Goal: Check status: Check status

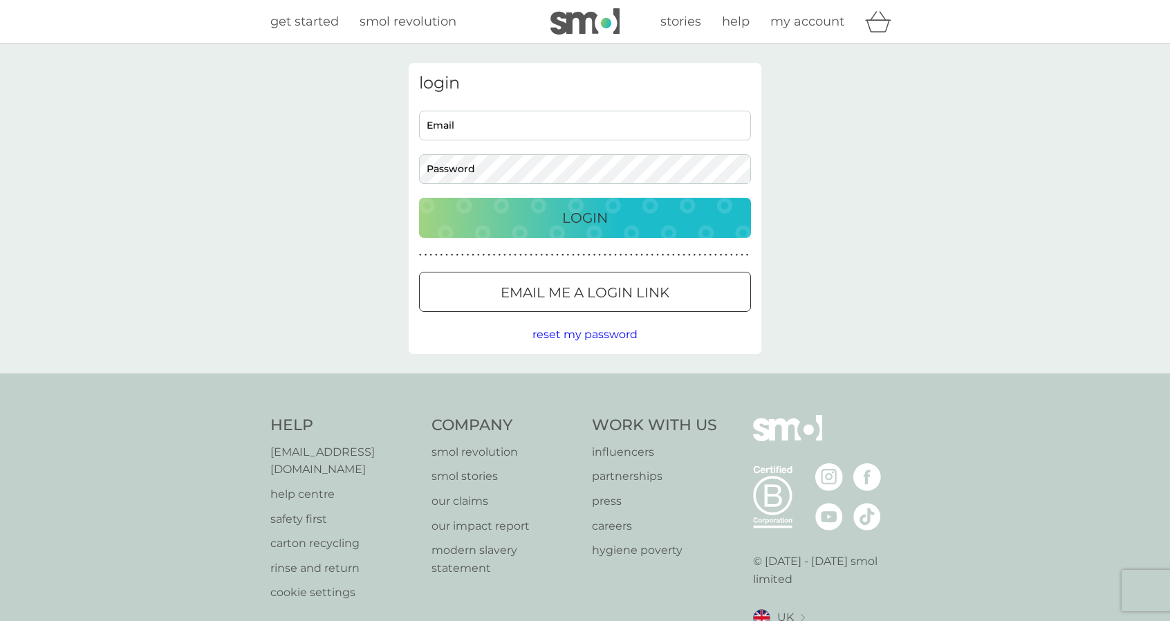
type input "[EMAIL_ADDRESS][DOMAIN_NAME]"
click at [619, 212] on div "Login" at bounding box center [585, 218] width 304 height 22
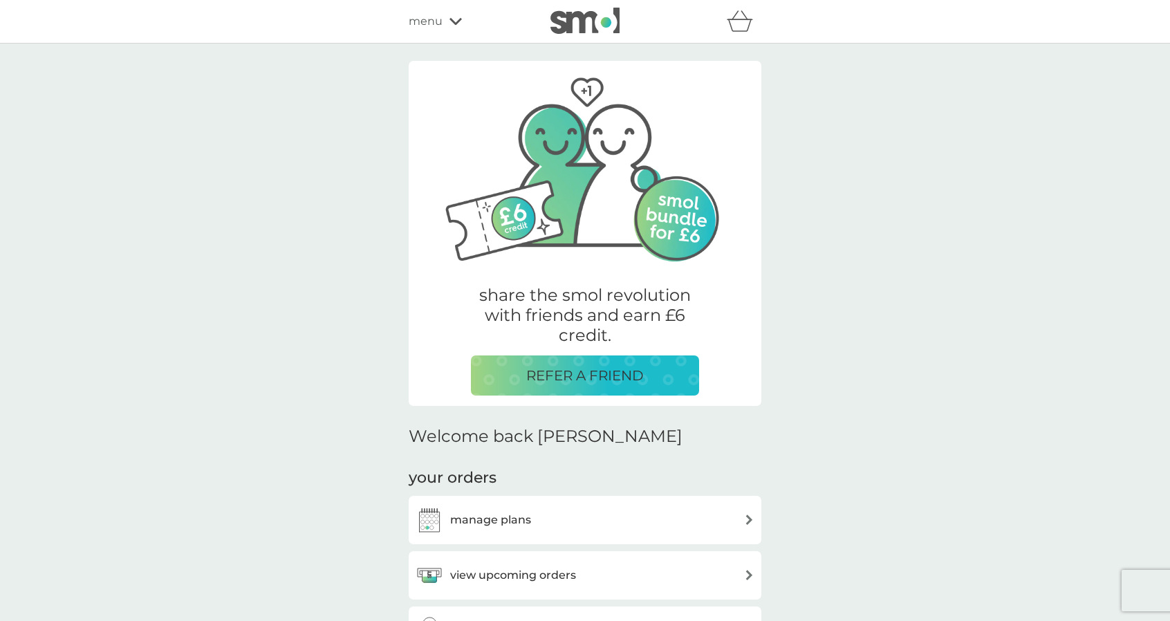
scroll to position [157, 0]
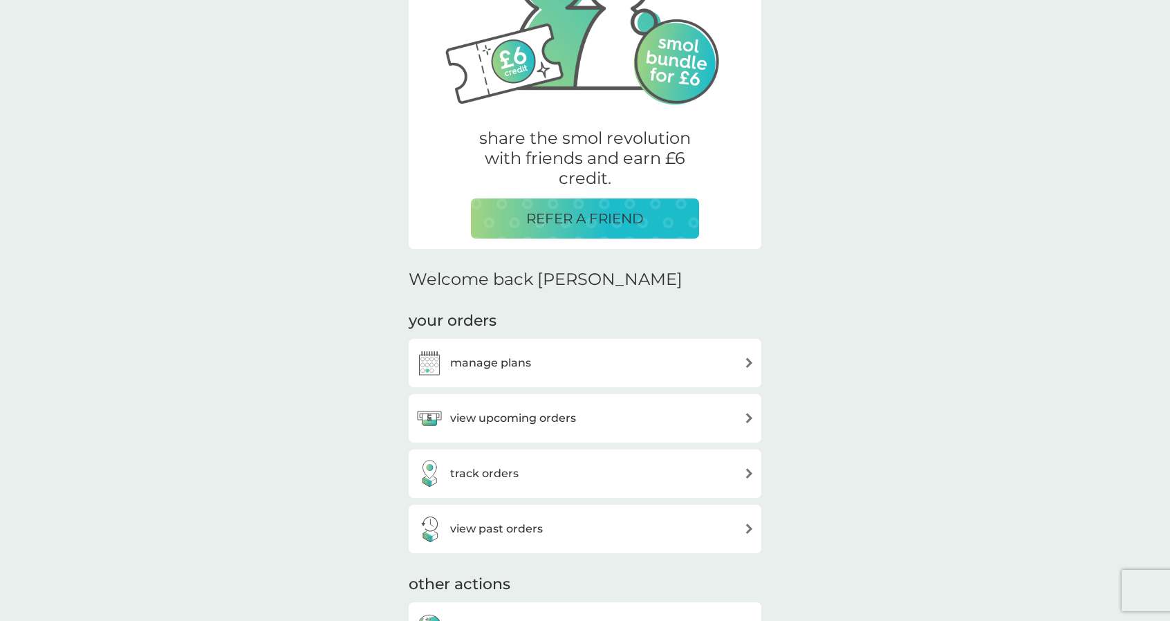
click at [539, 526] on h3 "view past orders" at bounding box center [496, 529] width 93 height 18
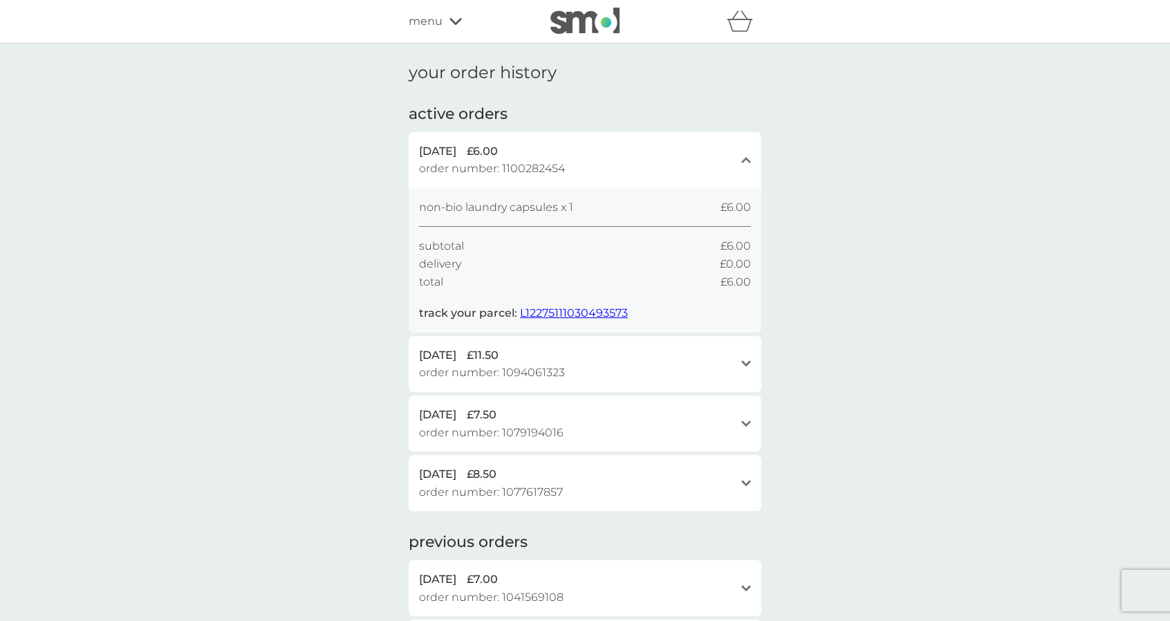
click at [578, 488] on div "[DATE] £8.50 order number: 1077617857" at bounding box center [576, 482] width 315 height 35
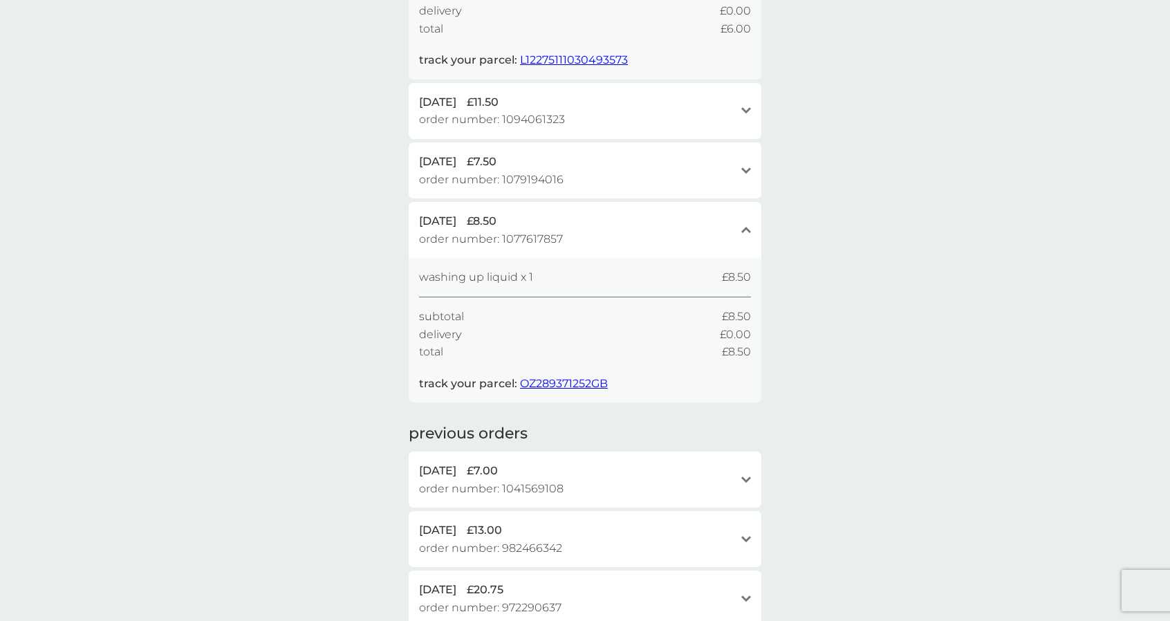
scroll to position [254, 0]
click at [638, 228] on div "13 Aug 2025 £8.50" at bounding box center [576, 220] width 315 height 18
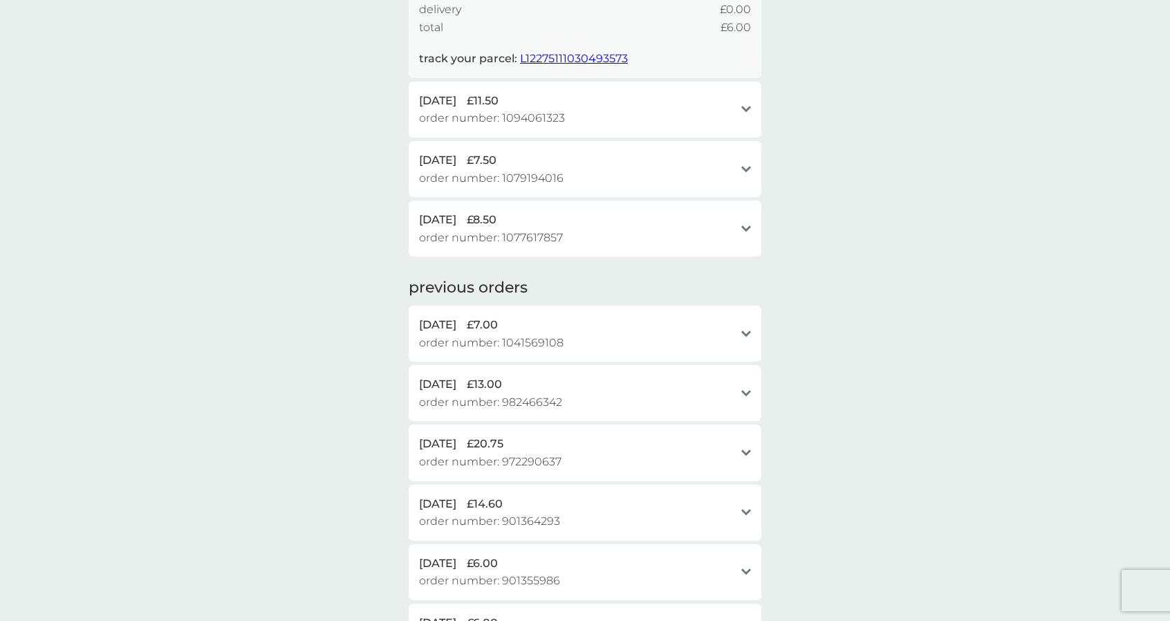
click at [633, 180] on div "14 Aug 2025 £7.50 order number: 1079194016" at bounding box center [576, 168] width 315 height 35
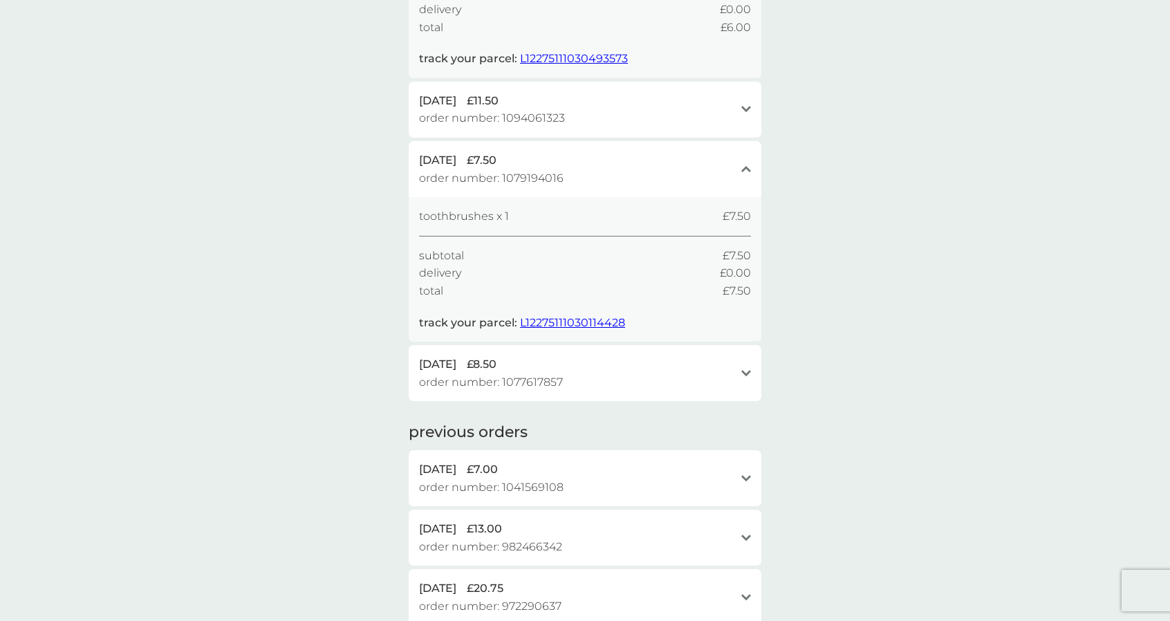
click at [633, 180] on div "14 Aug 2025 £7.50 order number: 1079194016" at bounding box center [576, 168] width 315 height 35
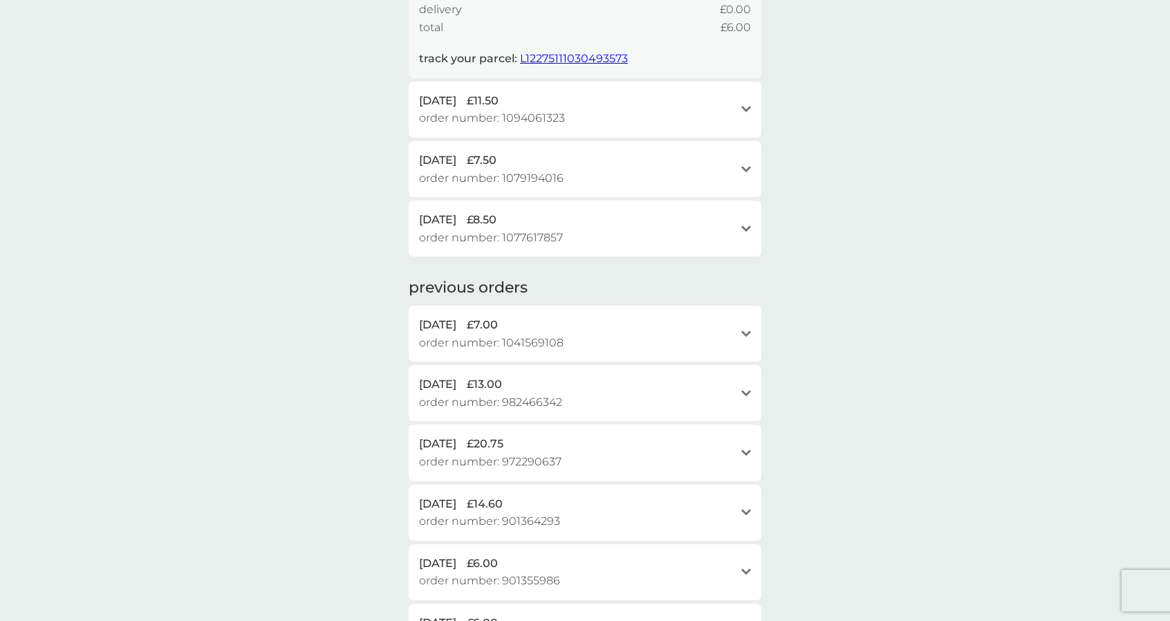
click at [647, 103] on div "1 Sep 2025 £11.50" at bounding box center [576, 101] width 315 height 18
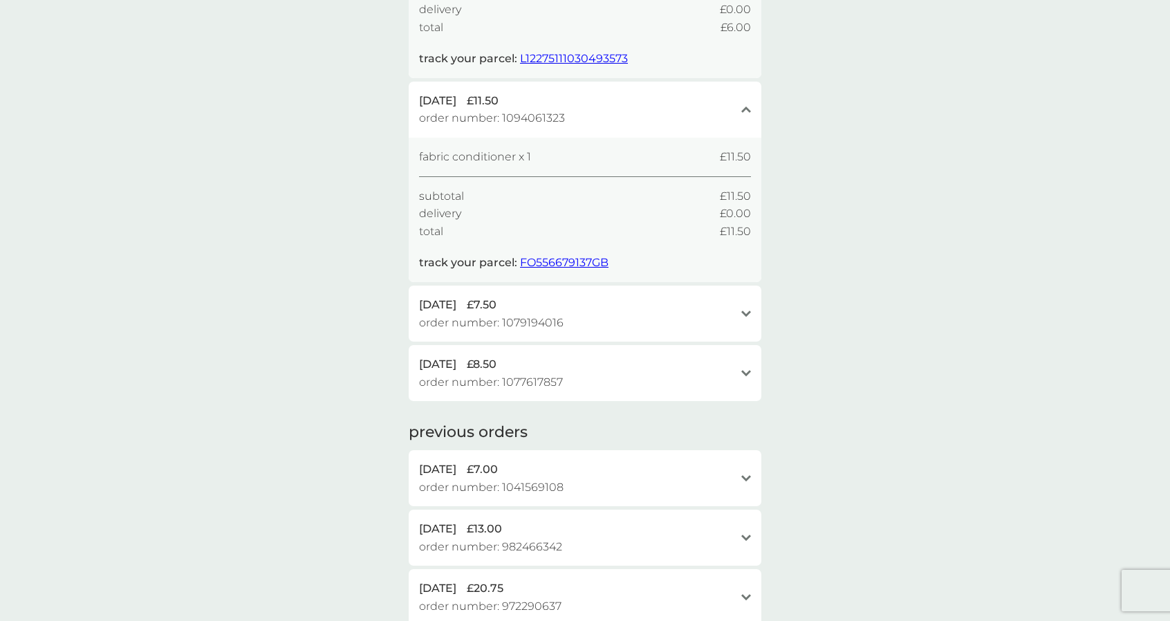
click at [647, 103] on div "1 Sep 2025 £11.50" at bounding box center [576, 101] width 315 height 18
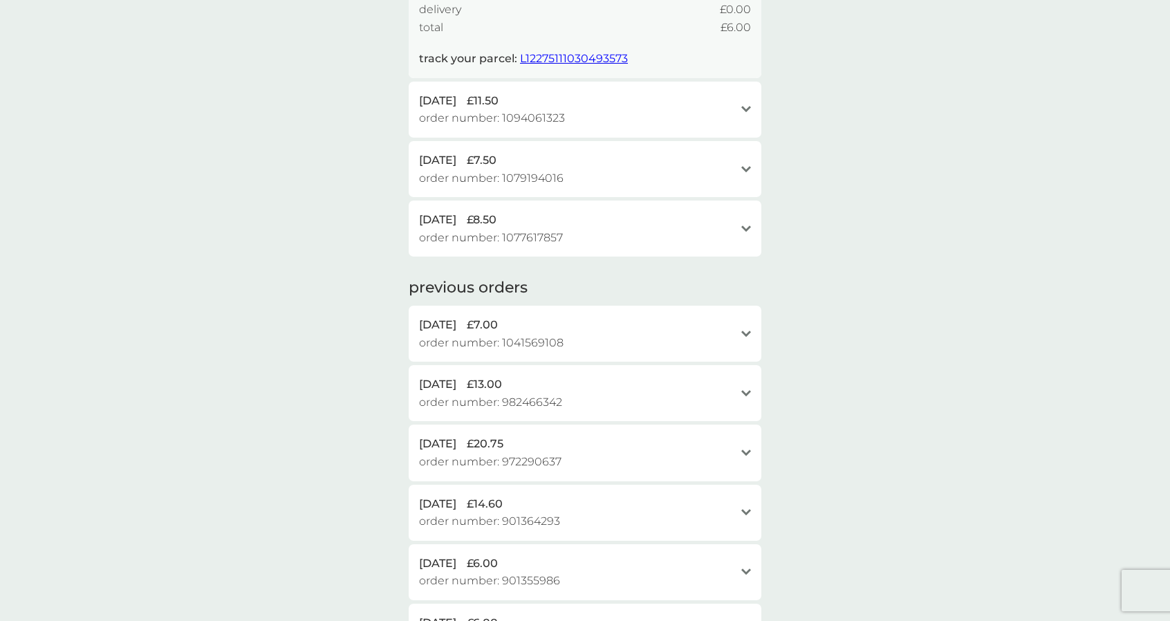
click at [591, 160] on div "14 Aug 2025 £7.50" at bounding box center [576, 160] width 315 height 18
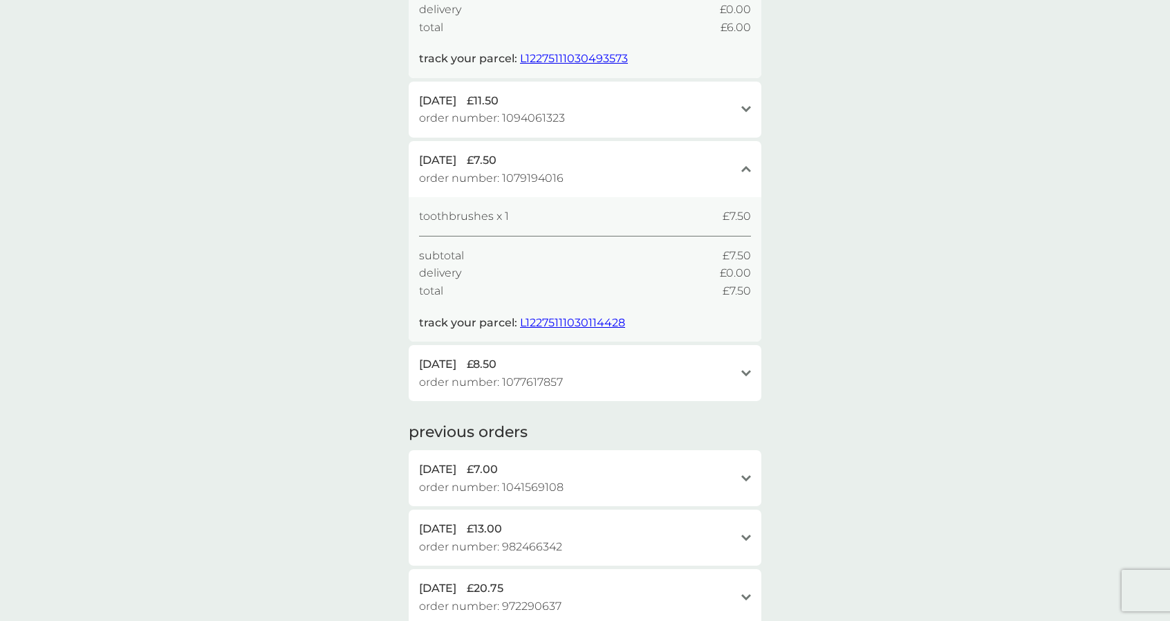
click at [561, 322] on span "L12275111030114428" at bounding box center [572, 322] width 105 height 13
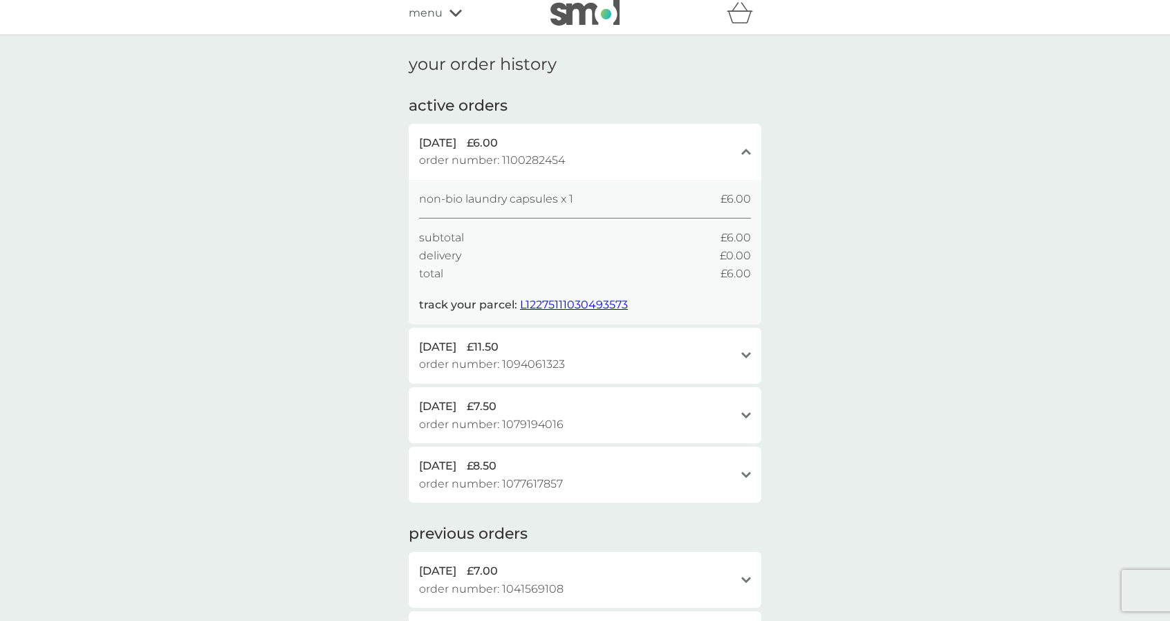
scroll to position [8, 0]
click at [626, 367] on div "1 Sep 2025 £11.50 order number: 1094061323" at bounding box center [576, 356] width 315 height 35
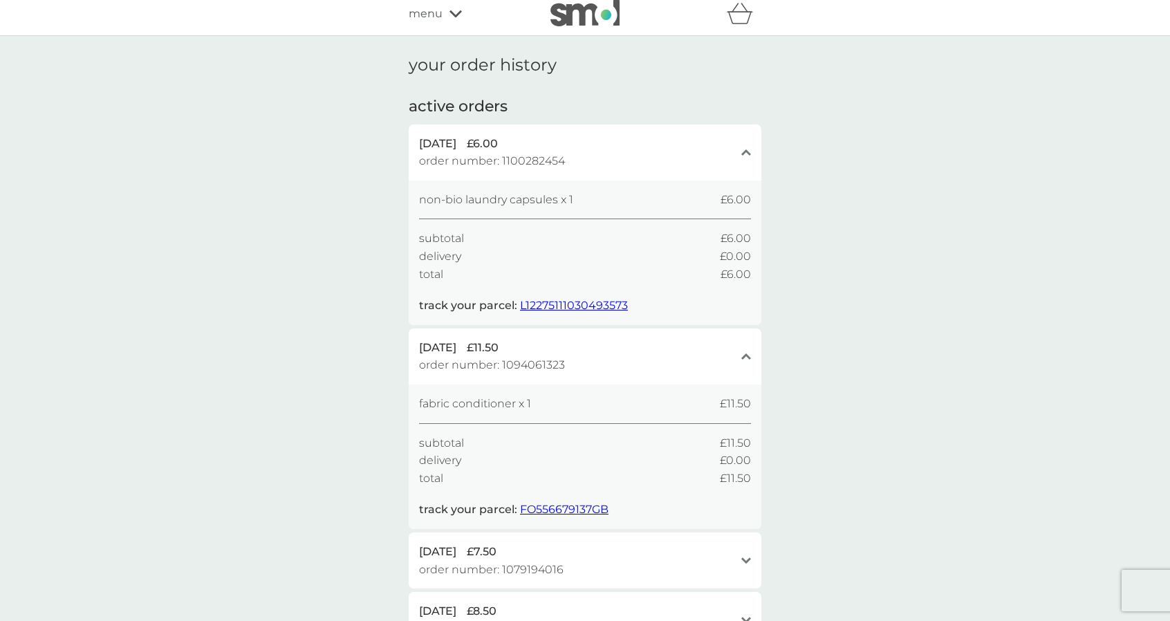
click at [591, 304] on span "L12275111030493573" at bounding box center [574, 305] width 108 height 13
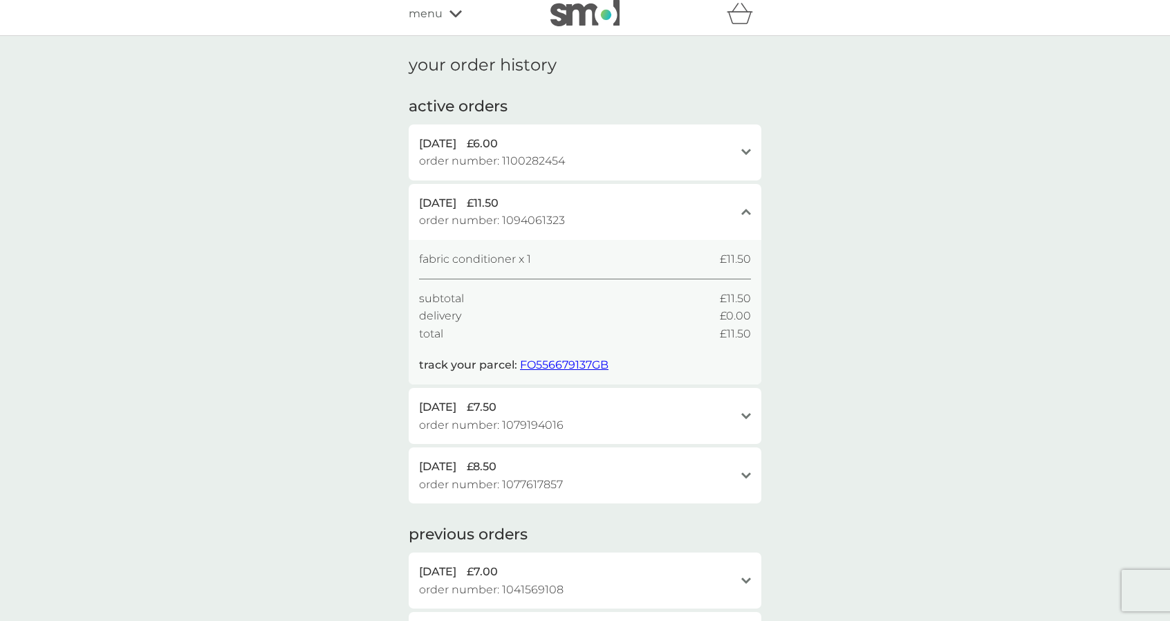
click at [579, 366] on span "FO556679137GB" at bounding box center [564, 364] width 89 height 13
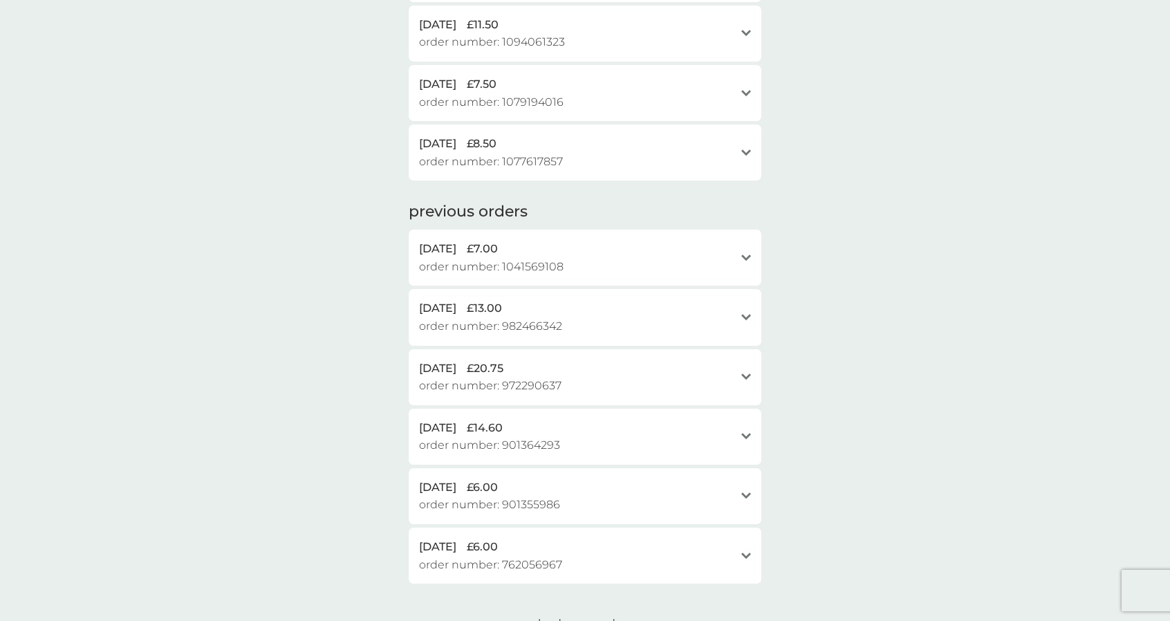
scroll to position [0, 0]
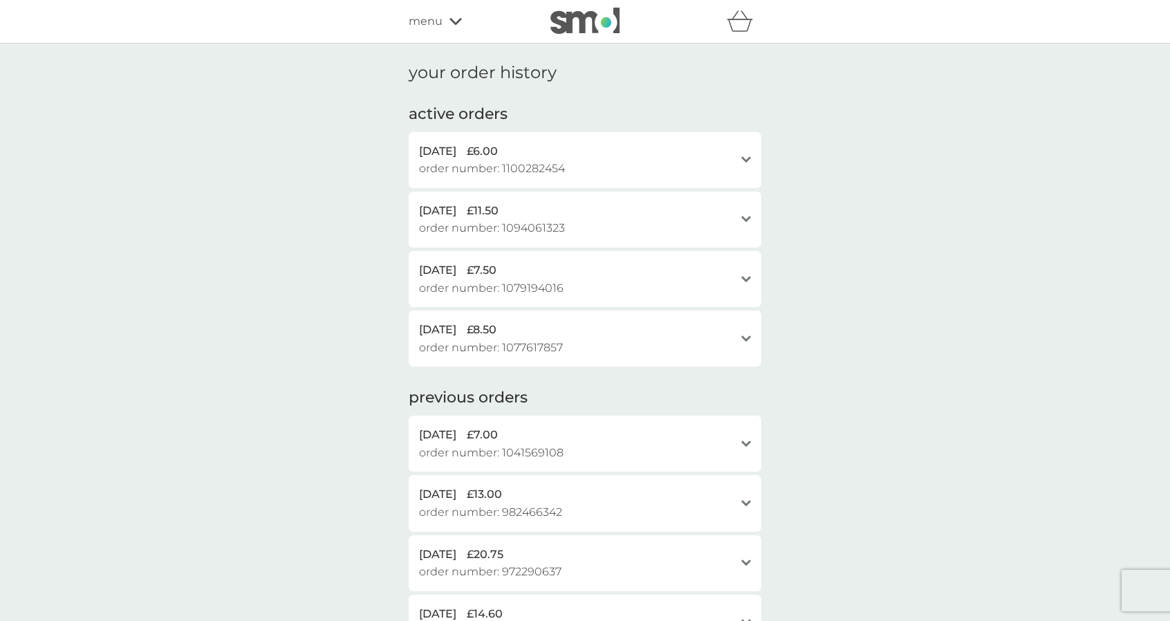
click at [461, 28] on div "menu" at bounding box center [468, 21] width 118 height 18
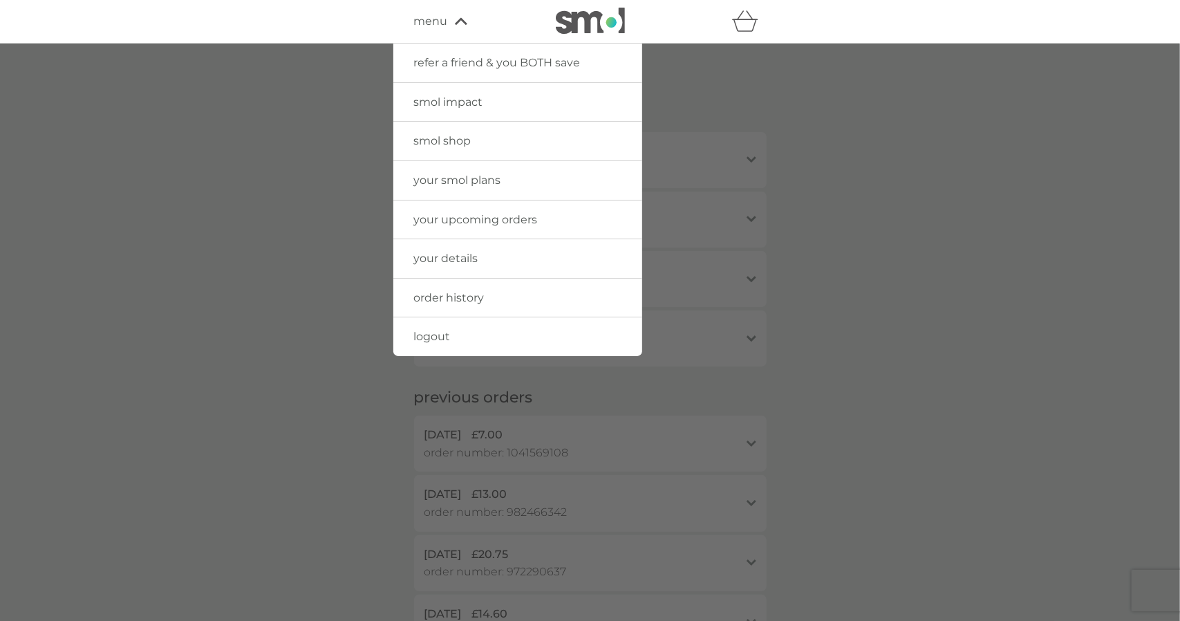
click at [456, 266] on link "your details" at bounding box center [517, 258] width 249 height 39
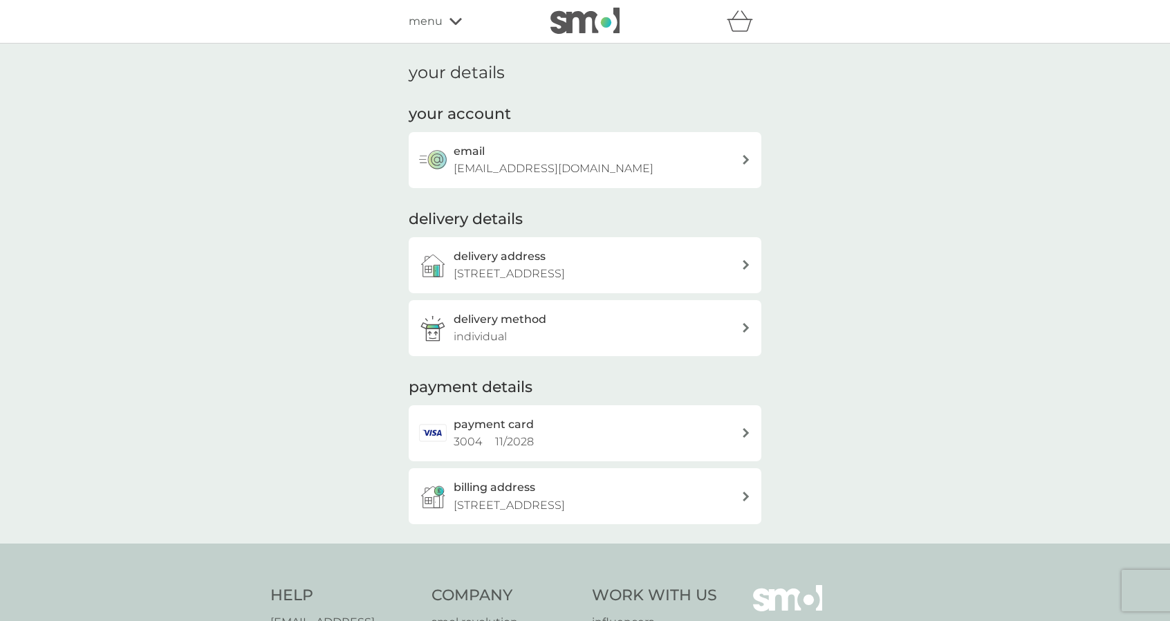
click at [456, 266] on p "26 Ferme Park Road, flat 5, London, N4 4ED" at bounding box center [509, 274] width 111 height 18
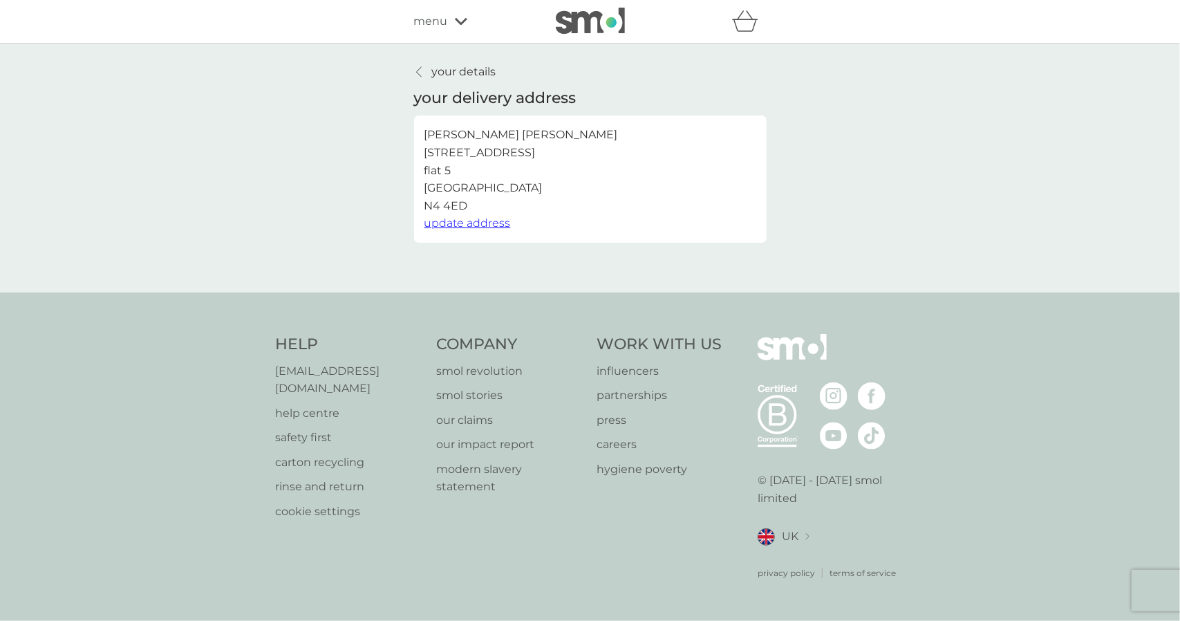
click at [456, 67] on p "your details" at bounding box center [464, 72] width 64 height 18
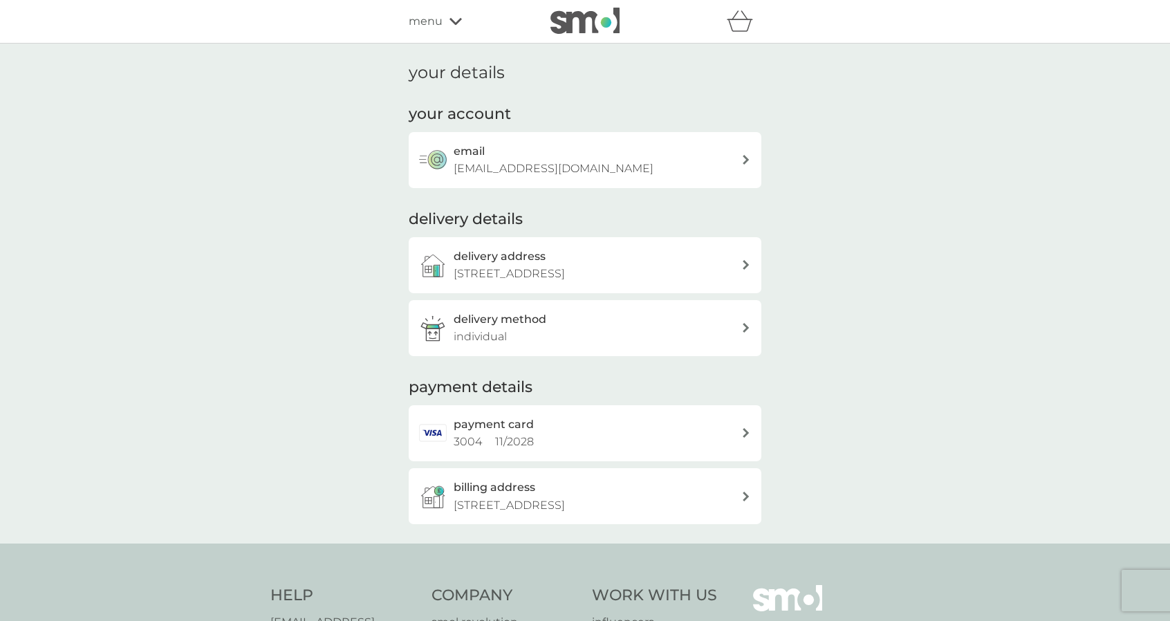
click at [449, 32] on div "refer a friend & you BOTH save smol impact smol shop your smol plans your upcom…" at bounding box center [585, 22] width 353 height 28
click at [458, 23] on icon at bounding box center [455, 21] width 12 height 8
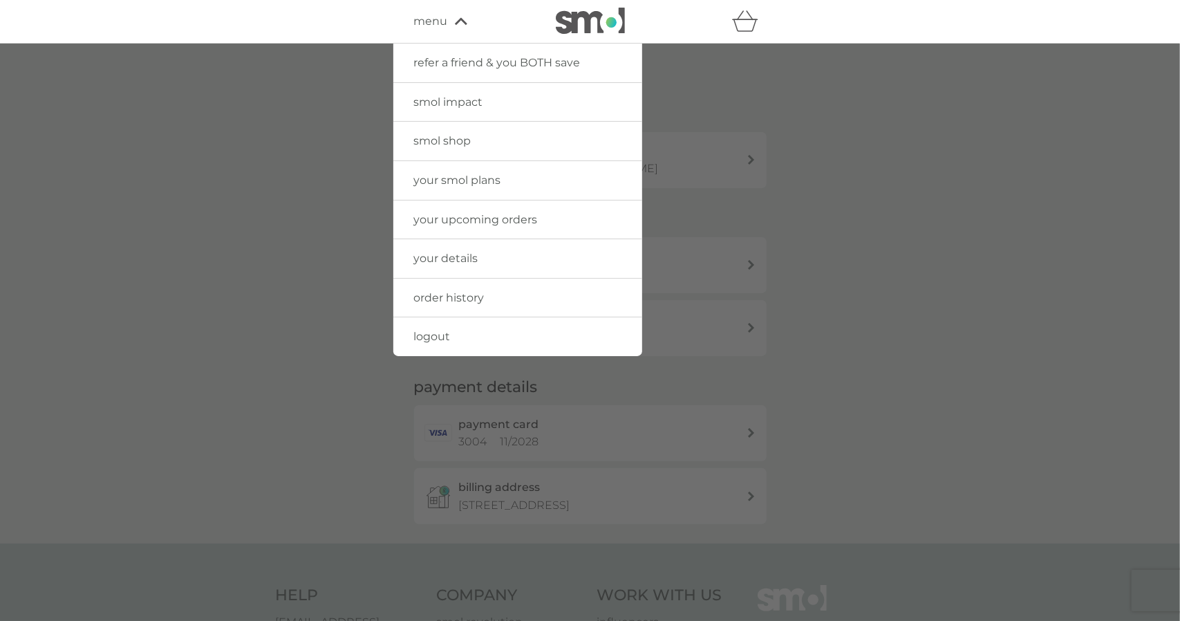
click at [467, 304] on link "order history" at bounding box center [517, 298] width 249 height 39
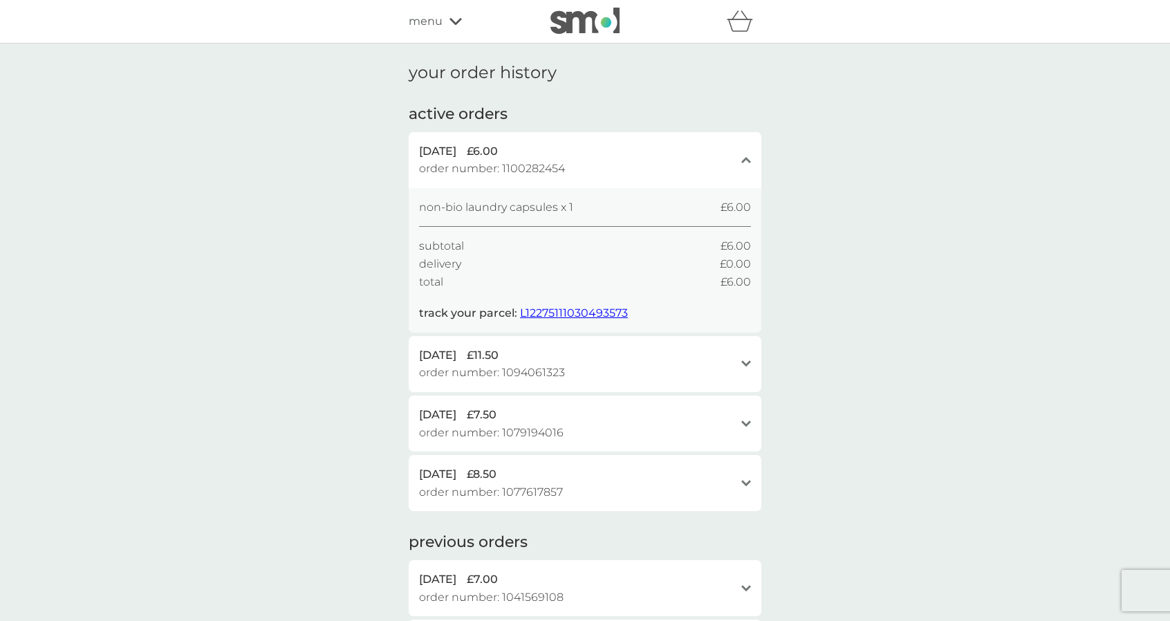
click at [644, 372] on div "1 Sep 2025 £11.50 order number: 1094061323" at bounding box center [576, 363] width 315 height 35
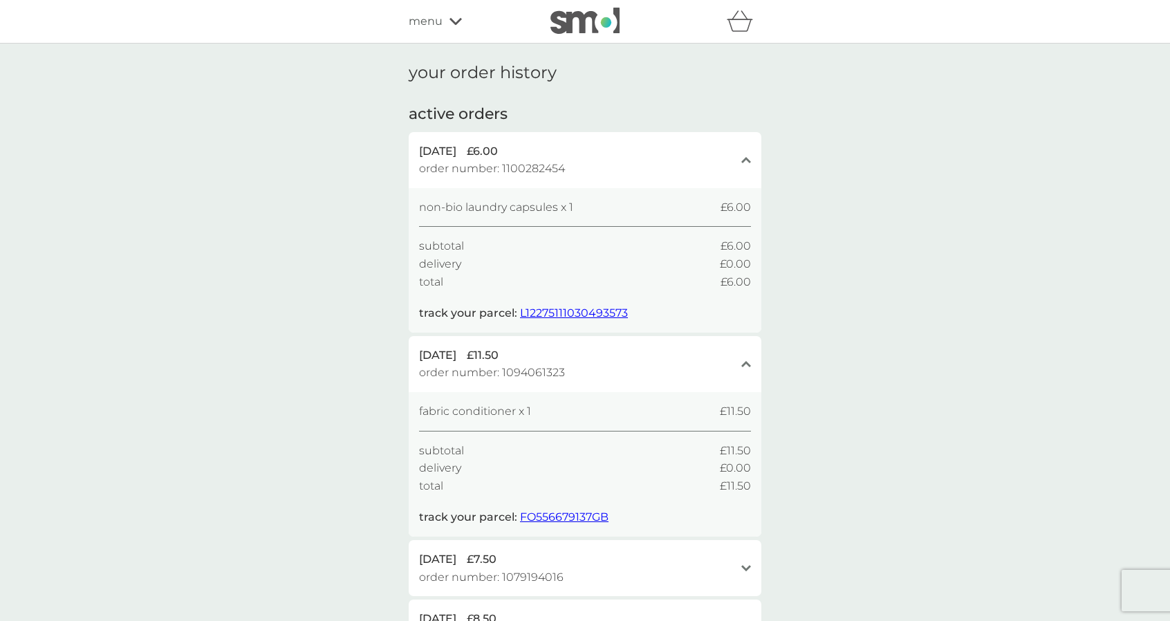
click at [598, 309] on span "L12275111030493573" at bounding box center [574, 312] width 108 height 13
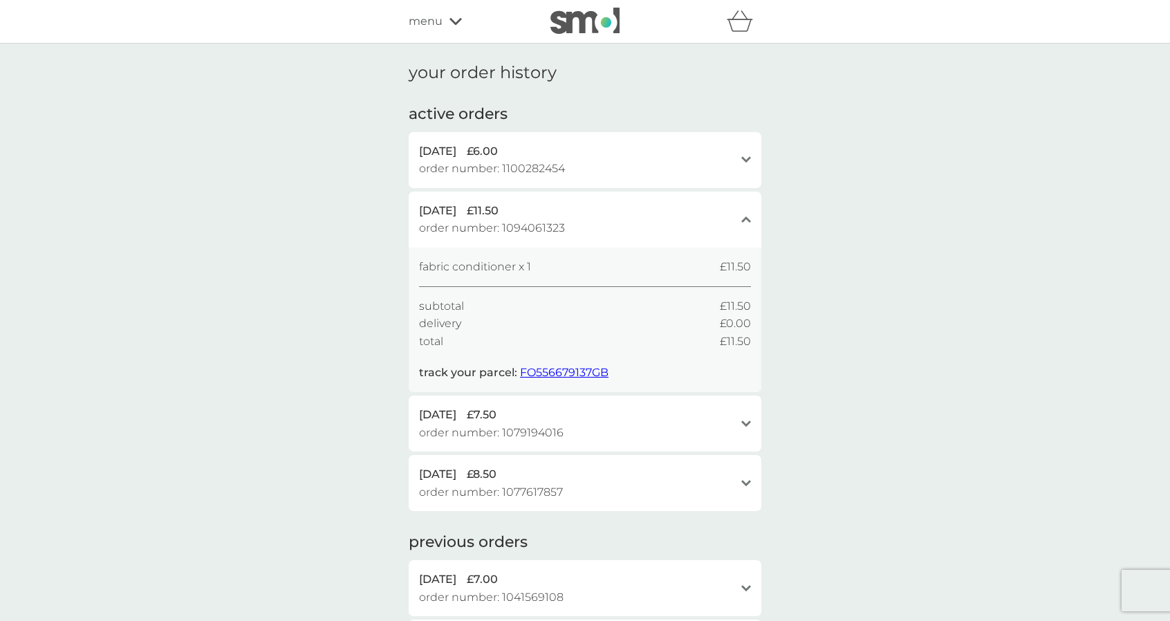
click at [711, 207] on div "1 Sep 2025 £11.50" at bounding box center [576, 211] width 315 height 18
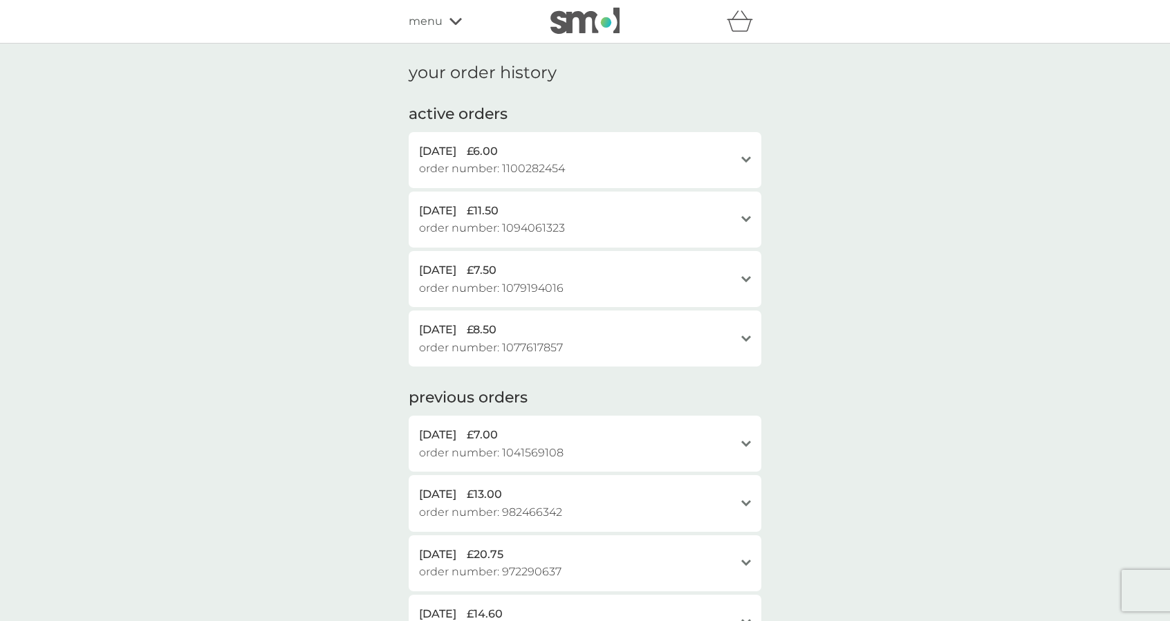
click at [580, 344] on div "13 Aug 2025 £8.50 order number: 1077617857" at bounding box center [576, 338] width 315 height 35
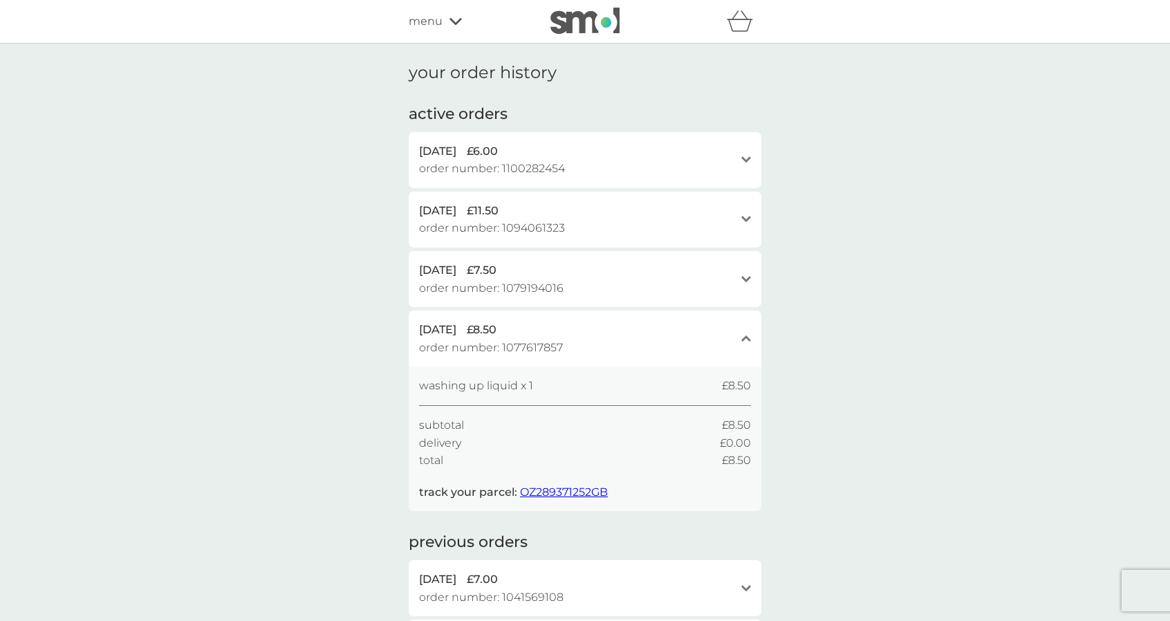
click at [580, 344] on div "13 Aug 2025 £8.50 order number: 1077617857" at bounding box center [576, 338] width 315 height 35
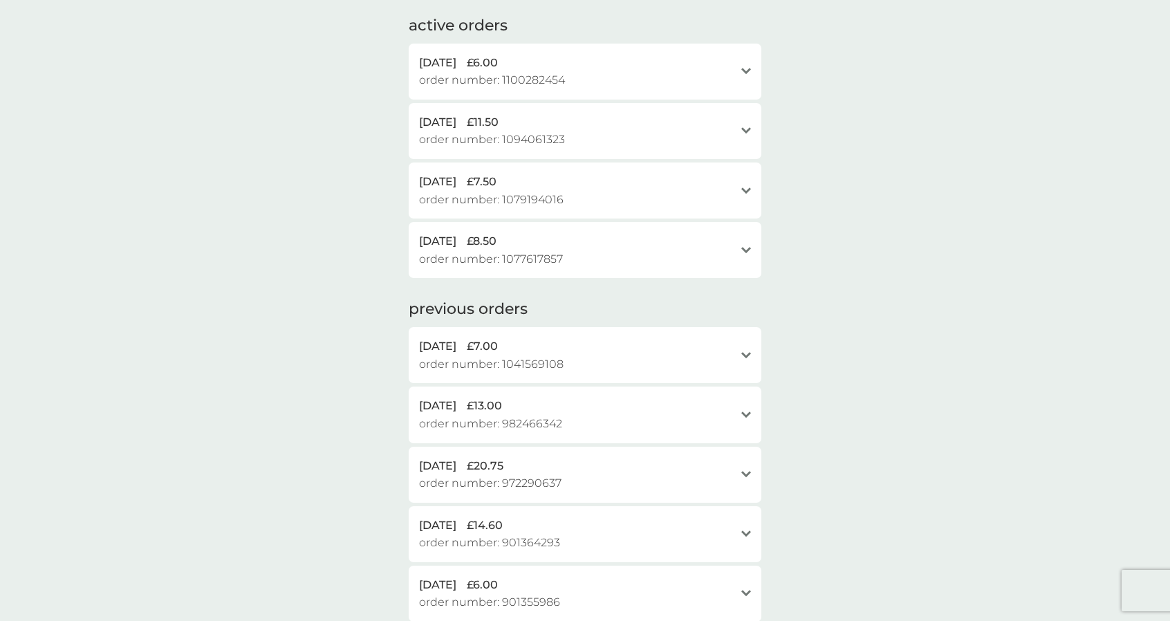
scroll to position [89, 0]
click at [635, 186] on div "14 Aug 2025 £7.50" at bounding box center [576, 181] width 315 height 18
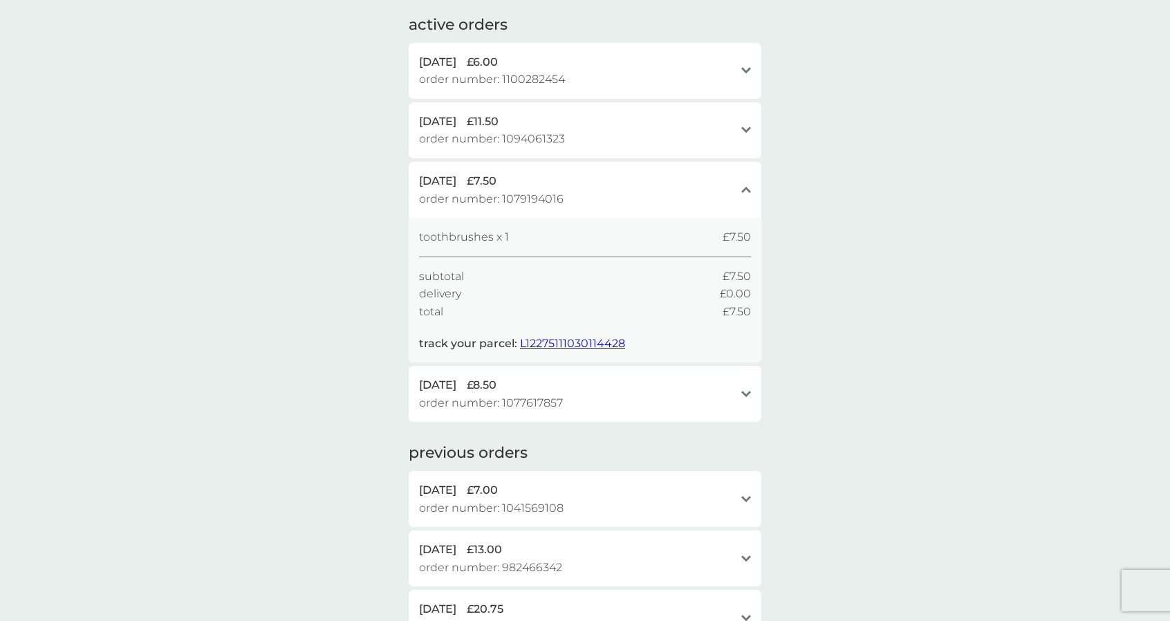
click at [694, 185] on div "14 Aug 2025 £7.50" at bounding box center [576, 181] width 315 height 18
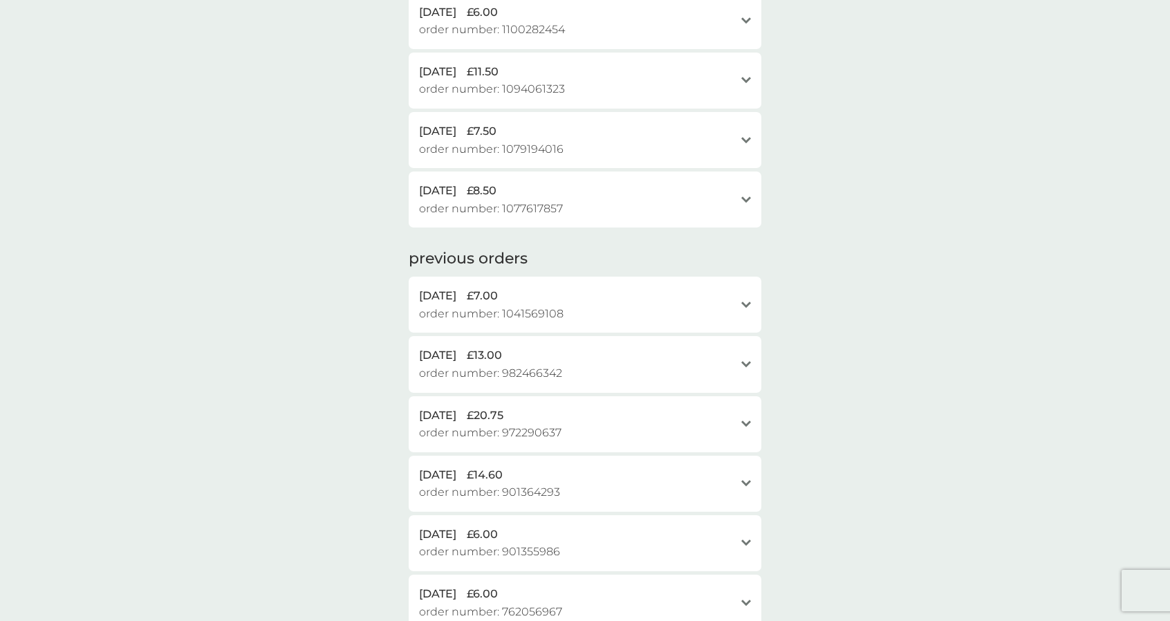
scroll to position [140, 0]
click at [581, 326] on div "2 Jul 2025 £7.00 order number: 1041569108 open" at bounding box center [585, 303] width 353 height 56
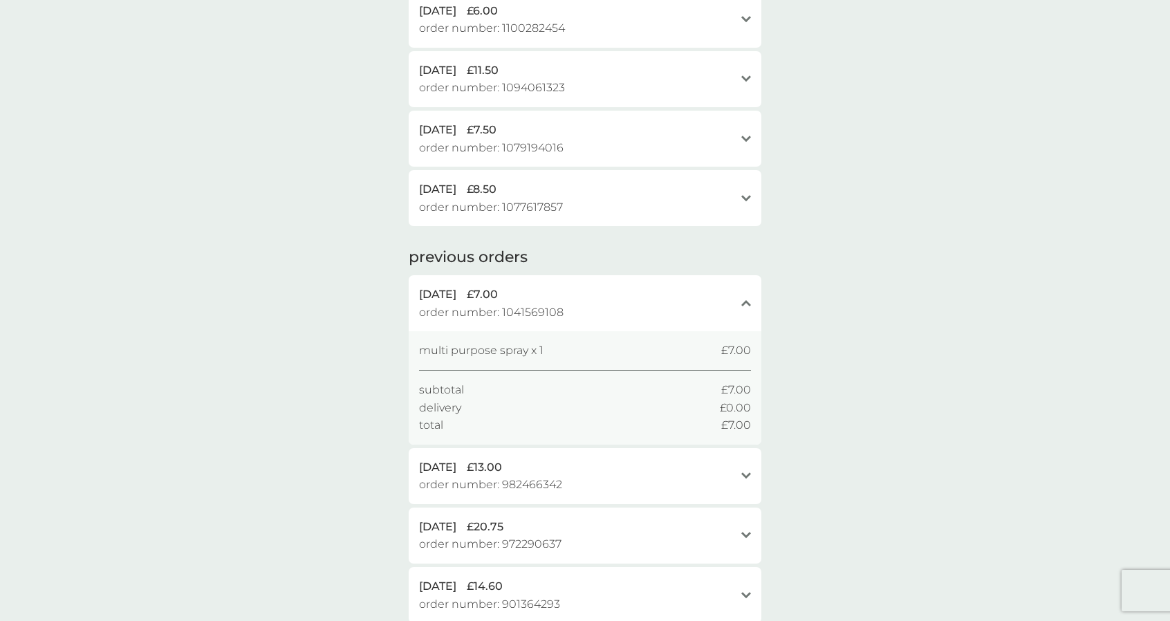
click at [528, 456] on div "27 Apr 2025 £13.00 order number: 982466342 open" at bounding box center [585, 476] width 353 height 56
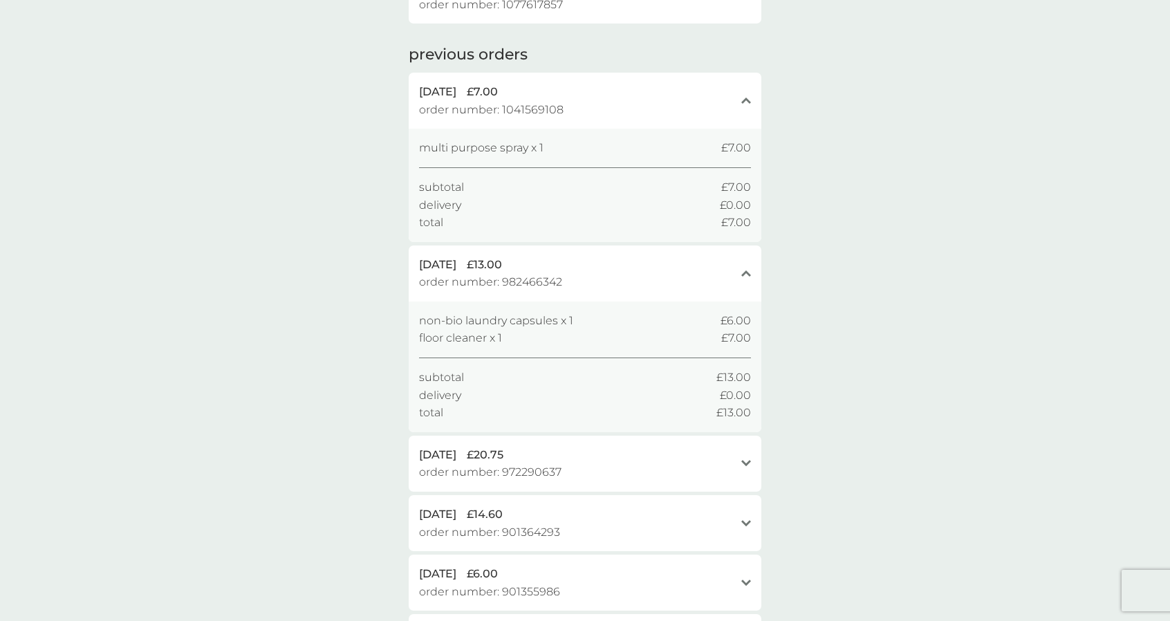
scroll to position [344, 0]
click at [528, 456] on div "13 Apr 2025 £20.75" at bounding box center [576, 454] width 315 height 18
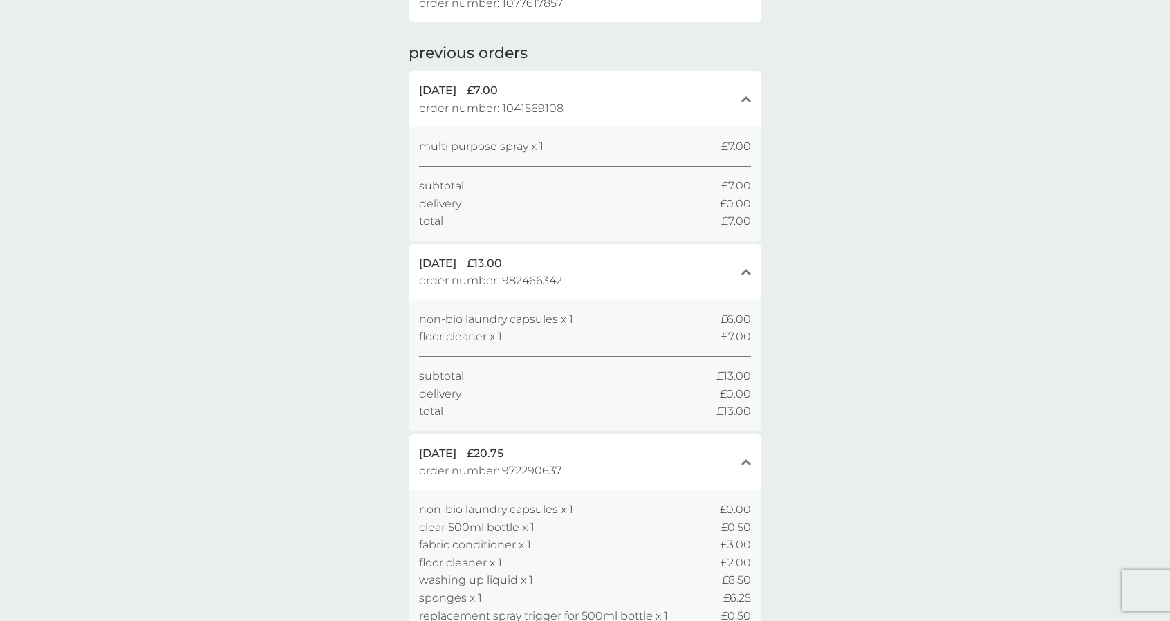
click at [555, 454] on div "13 Apr 2025 £20.75" at bounding box center [576, 454] width 315 height 18
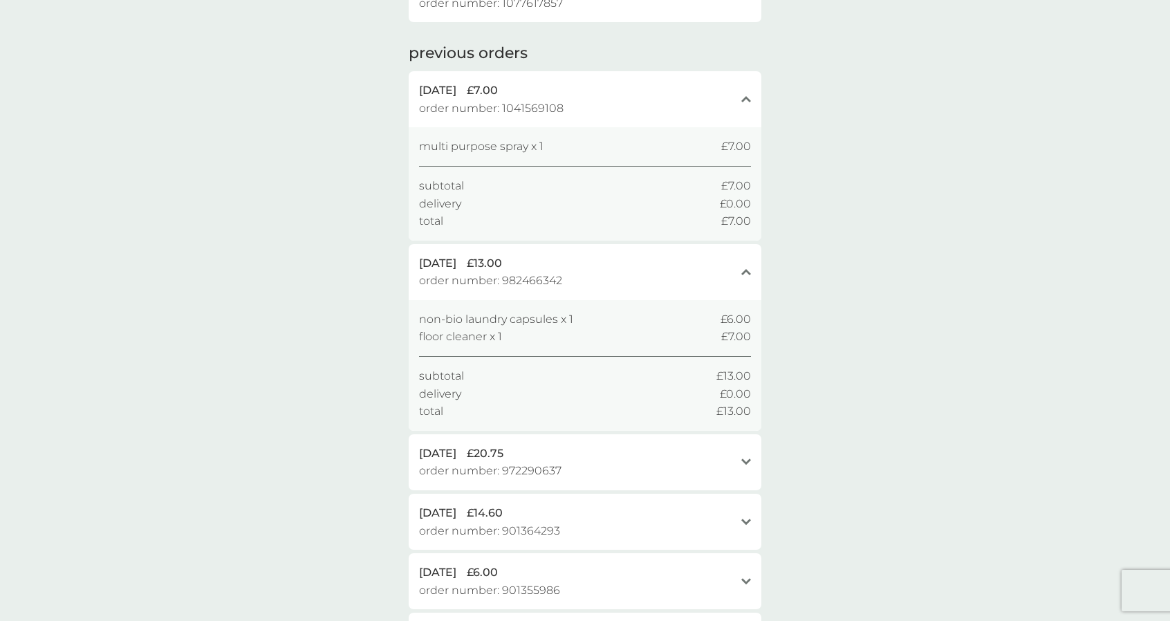
click at [615, 275] on div "27 Apr 2025 £13.00 order number: 982466342" at bounding box center [576, 271] width 315 height 35
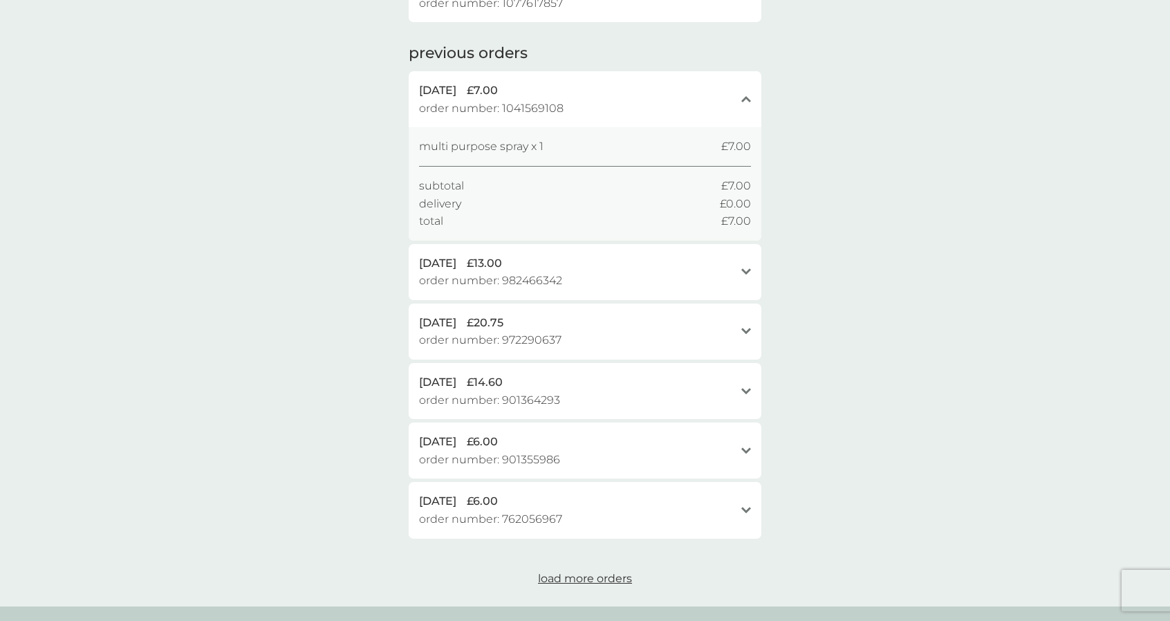
click at [630, 90] on div "2 Jul 2025 £7.00" at bounding box center [576, 91] width 315 height 18
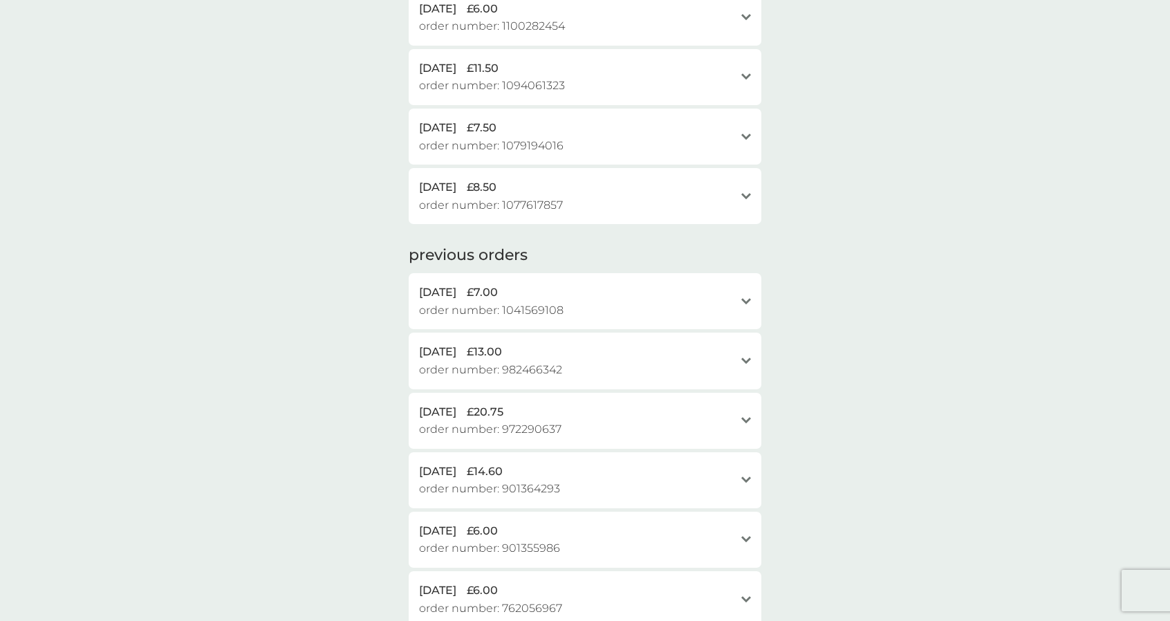
scroll to position [0, 0]
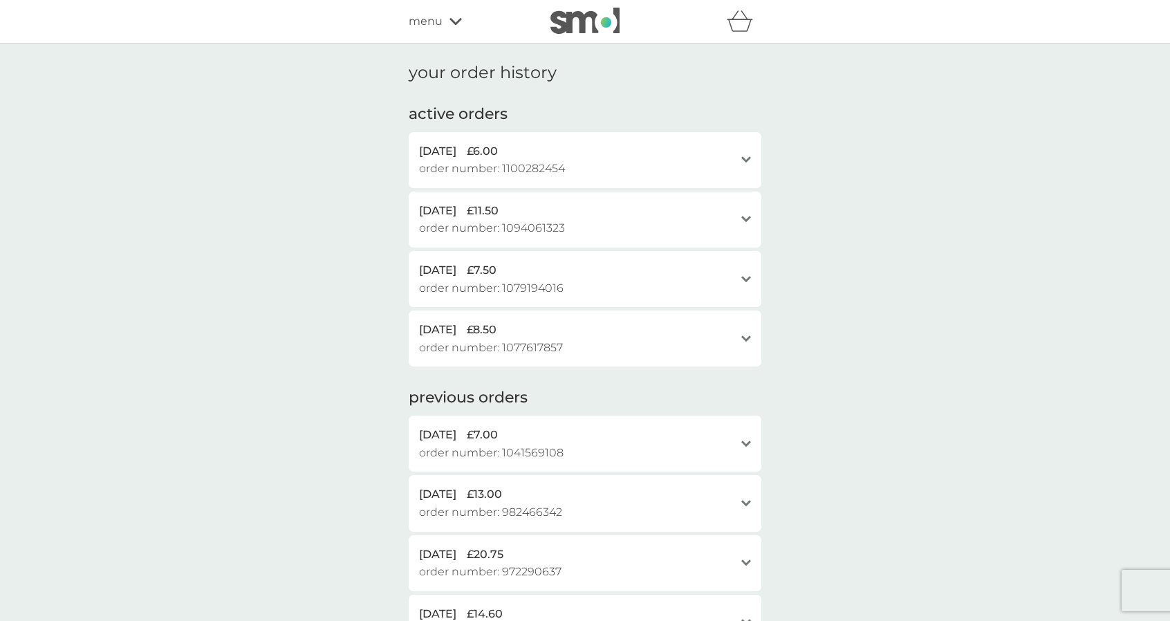
click at [449, 21] on icon at bounding box center [455, 21] width 12 height 8
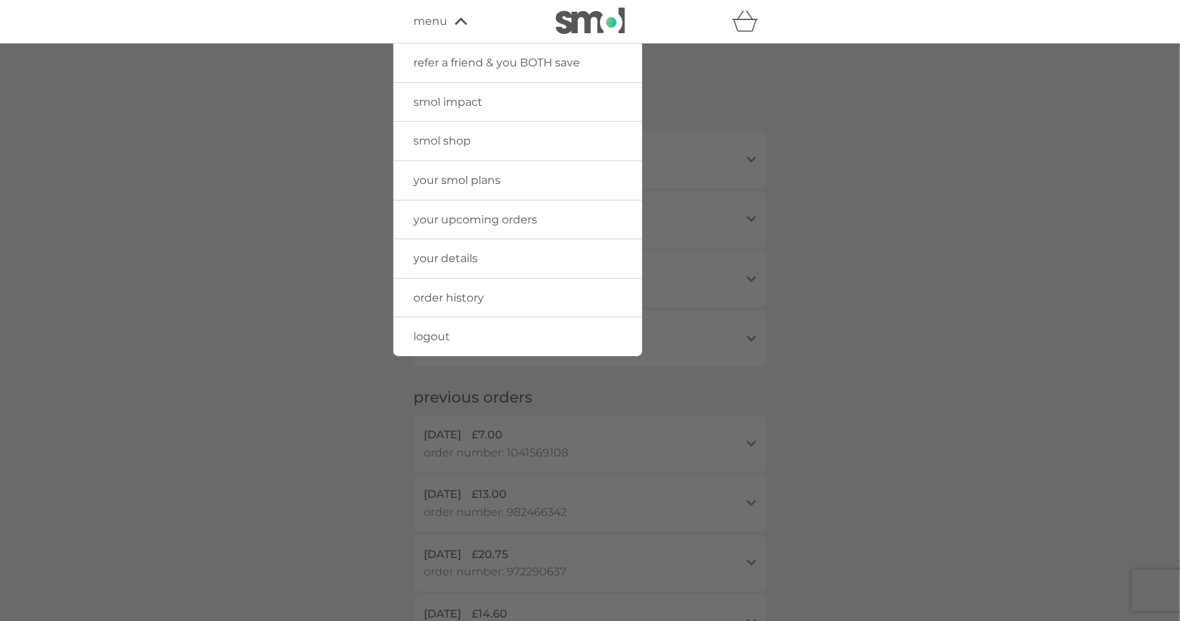
click at [603, 9] on img at bounding box center [590, 21] width 69 height 26
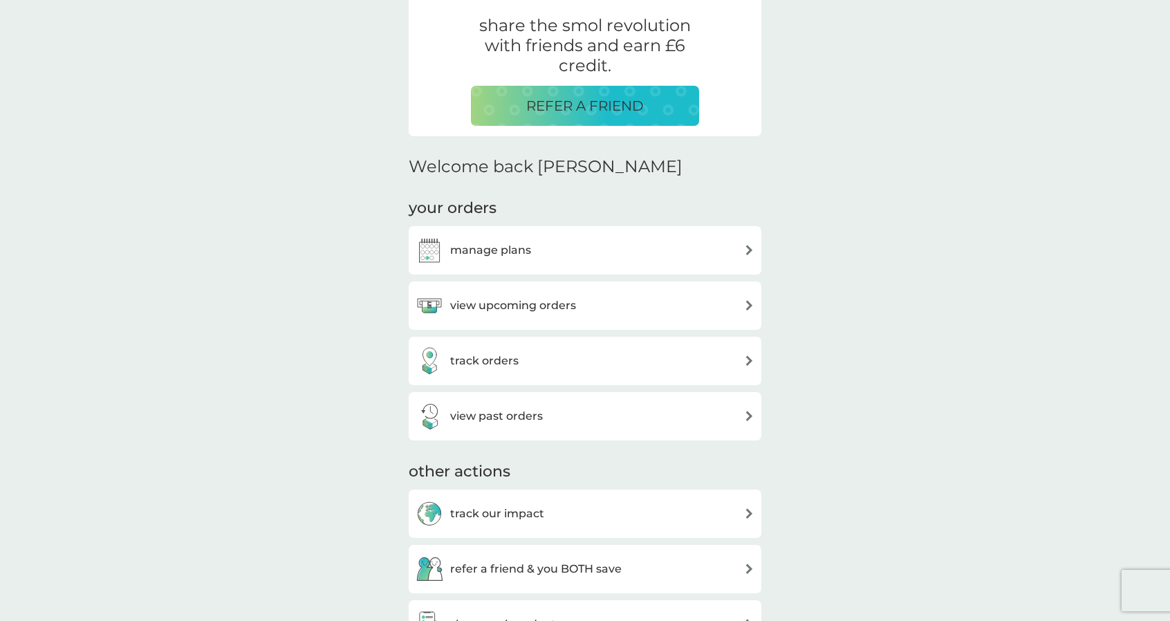
scroll to position [271, 0]
click at [554, 366] on div "track orders" at bounding box center [585, 360] width 339 height 28
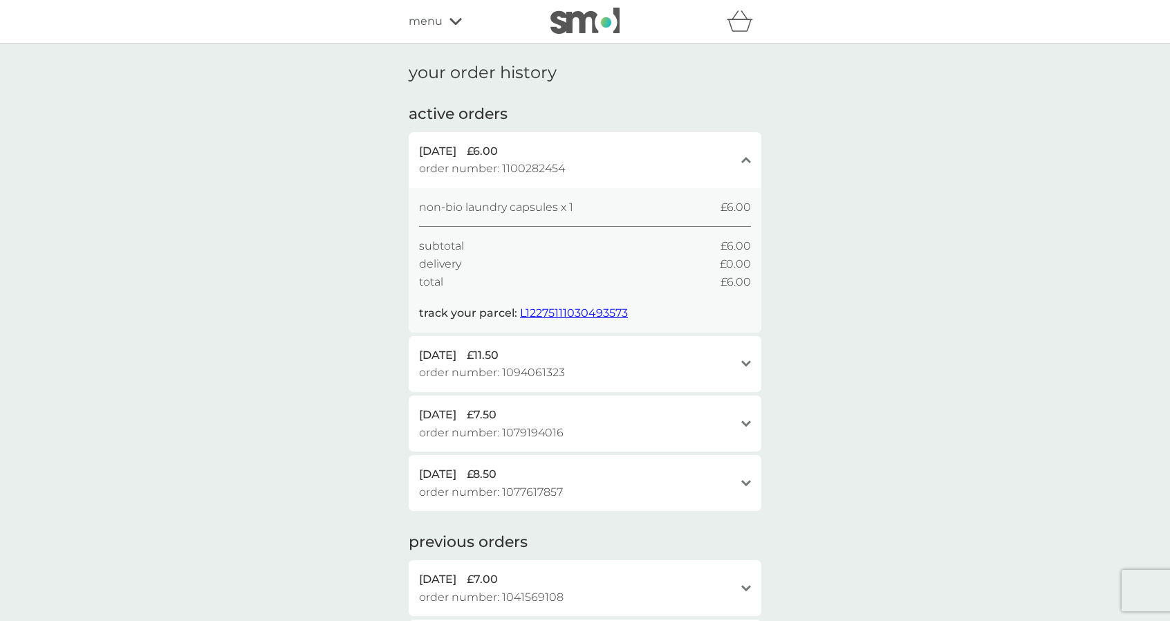
click at [554, 366] on span "order number: 1094061323" at bounding box center [492, 373] width 146 height 18
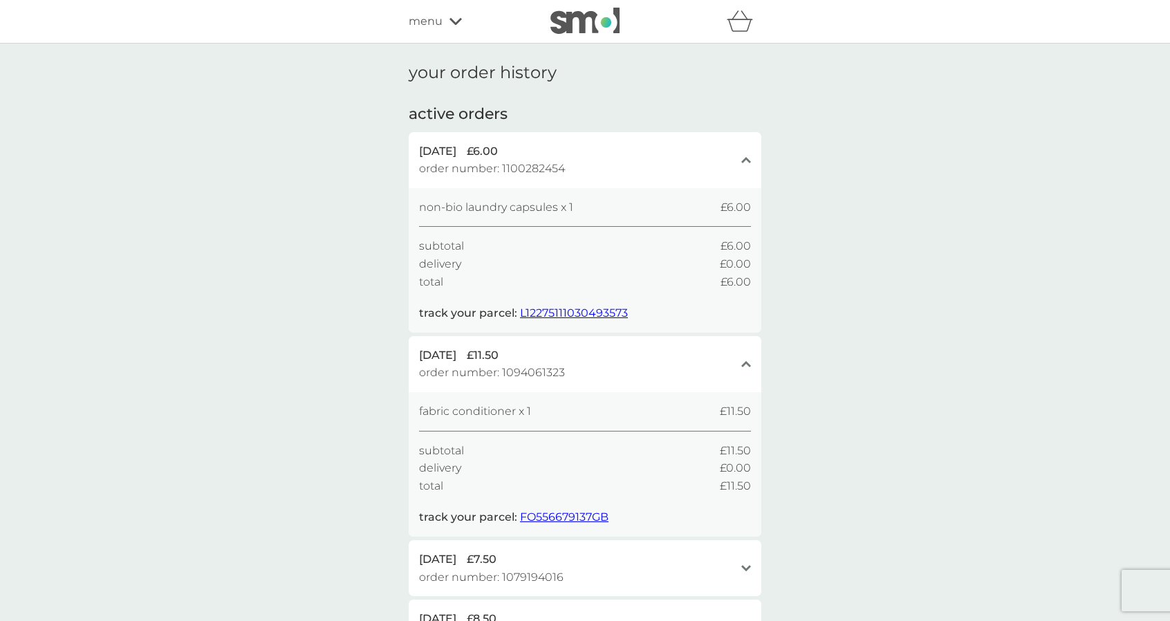
click at [573, 518] on span "FO556679137GB" at bounding box center [564, 516] width 89 height 13
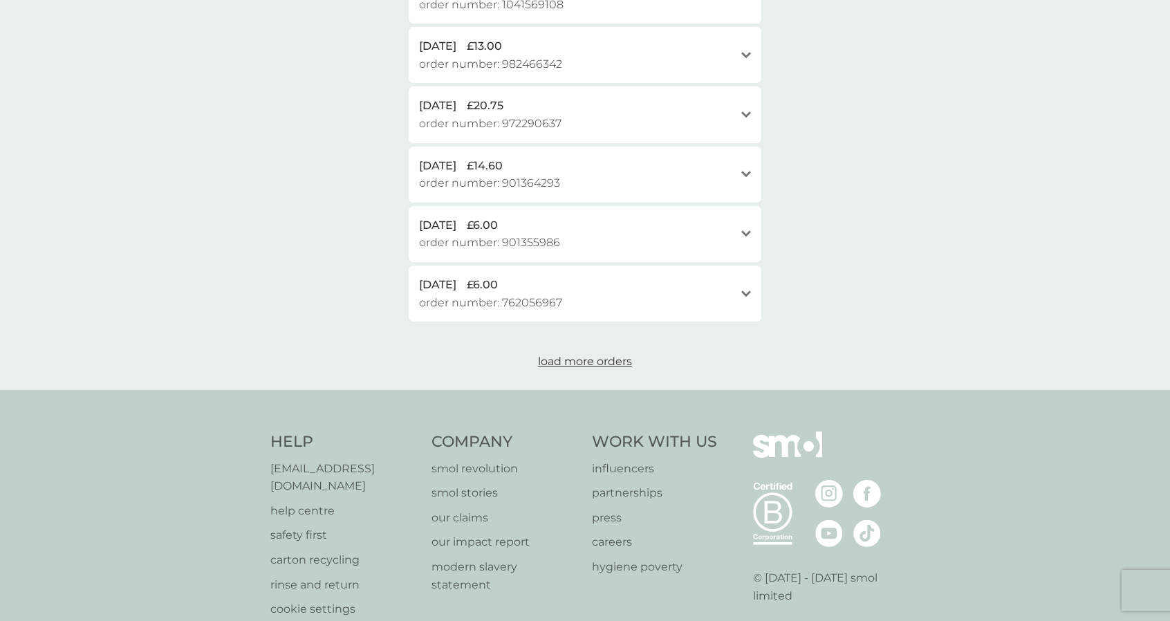
scroll to position [594, 0]
click at [307, 501] on p "help centre" at bounding box center [343, 510] width 147 height 18
